Goal: Navigation & Orientation: Find specific page/section

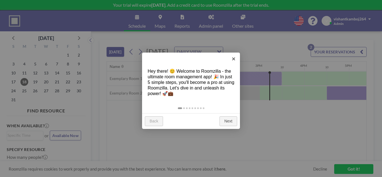
scroll to position [0, 649]
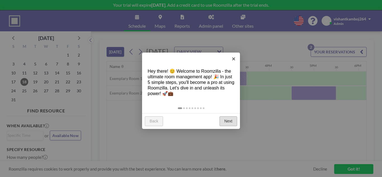
click at [223, 125] on link "Next" at bounding box center [229, 121] width 18 height 10
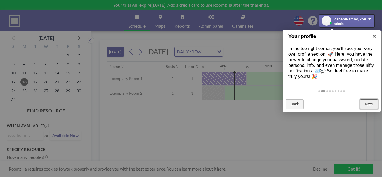
click at [372, 102] on link "Next" at bounding box center [370, 104] width 18 height 10
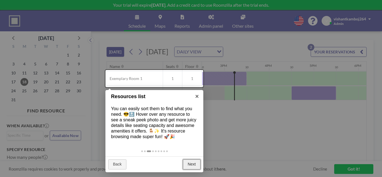
click at [192, 166] on link "Next" at bounding box center [192, 165] width 18 height 10
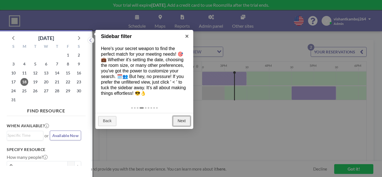
scroll to position [1, 0]
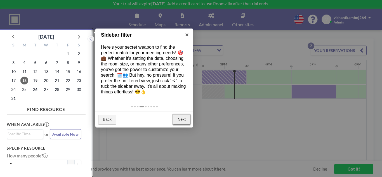
click at [184, 121] on link "Next" at bounding box center [182, 120] width 18 height 10
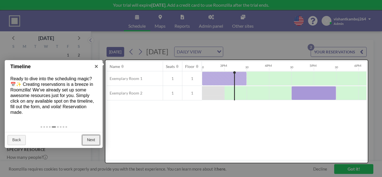
click at [96, 141] on link "Next" at bounding box center [91, 140] width 18 height 10
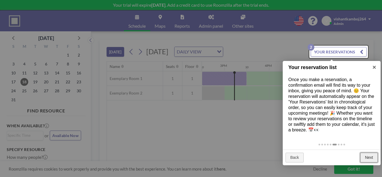
click at [368, 158] on link "Next" at bounding box center [370, 158] width 18 height 10
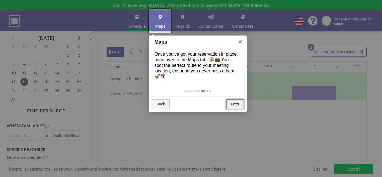
click at [234, 102] on link "Next" at bounding box center [235, 104] width 18 height 10
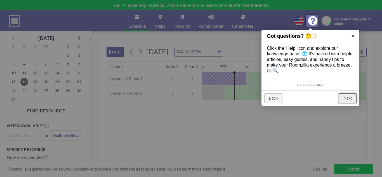
click at [344, 101] on link "Next" at bounding box center [348, 98] width 18 height 10
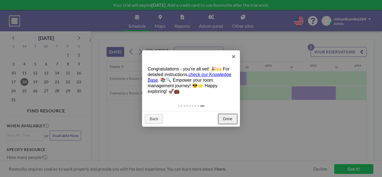
click at [232, 119] on link "Done" at bounding box center [228, 119] width 19 height 10
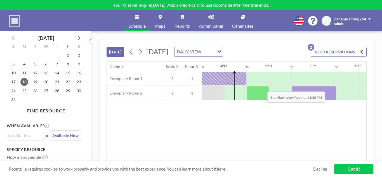
click at [263, 90] on div at bounding box center [258, 93] width 22 height 14
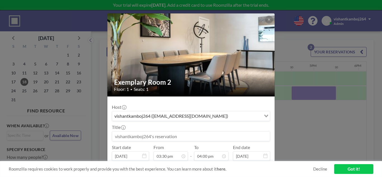
click at [220, 52] on img at bounding box center [191, 55] width 168 height 112
drag, startPoint x: 220, startPoint y: 52, endPoint x: 250, endPoint y: 31, distance: 36.5
click at [250, 31] on img at bounding box center [191, 55] width 168 height 112
click at [269, 21] on icon at bounding box center [269, 19] width 3 height 3
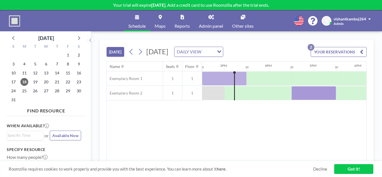
click at [166, 18] on link "Maps" at bounding box center [160, 20] width 20 height 21
